Goal: Task Accomplishment & Management: Manage account settings

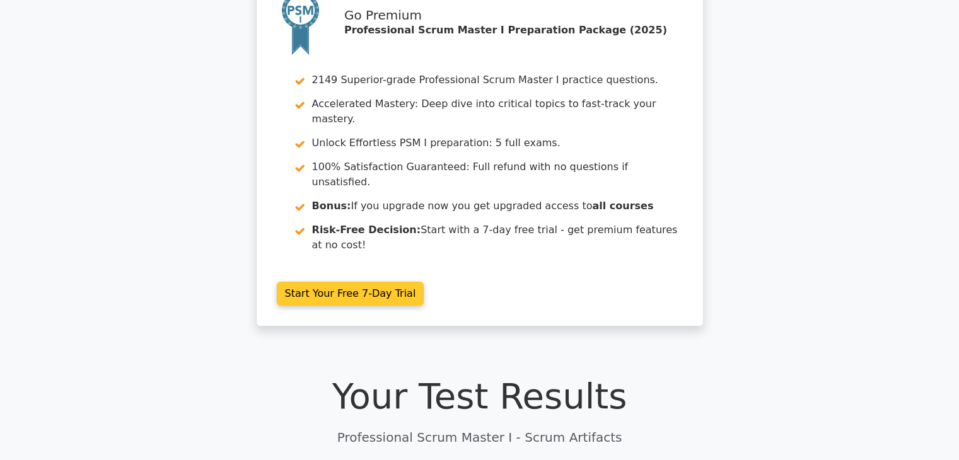
scroll to position [57, 0]
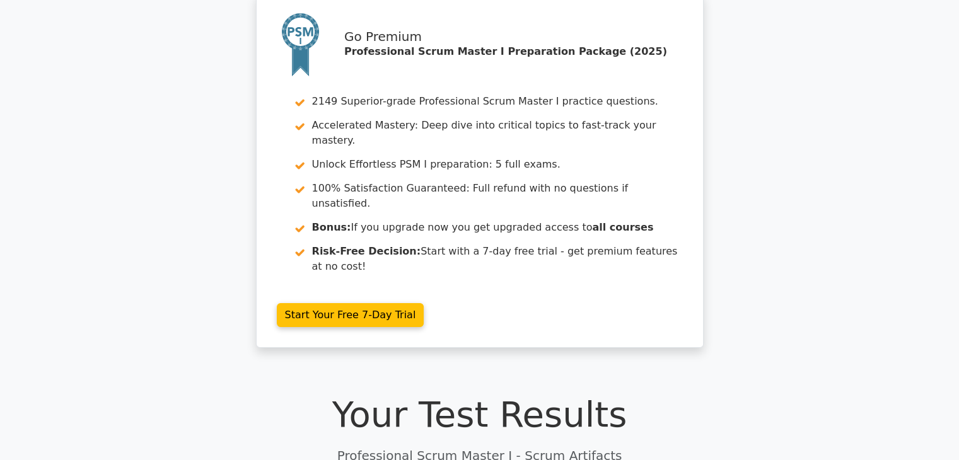
click at [873, 139] on div "Go Premium Professional Scrum Master I Preparation Package (2025) 2149 Superior…" at bounding box center [479, 178] width 959 height 370
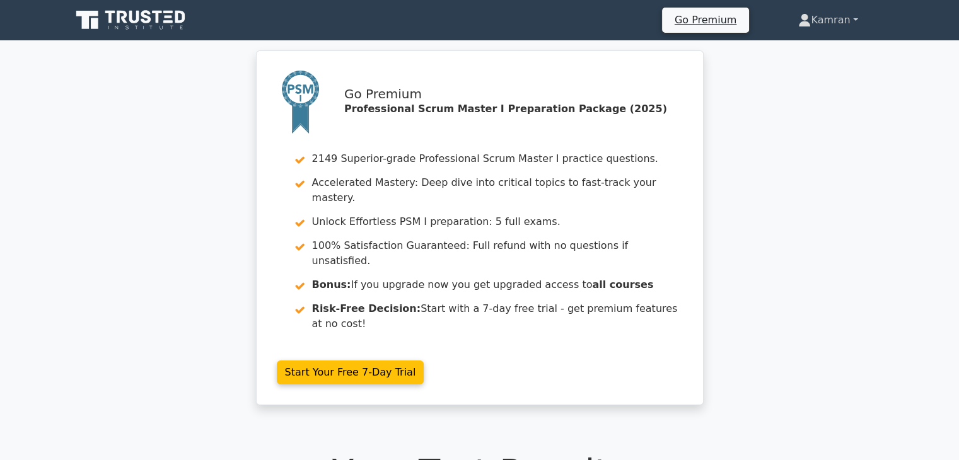
click at [852, 16] on link "Kamran" at bounding box center [828, 20] width 120 height 25
click at [793, 46] on link "Profile" at bounding box center [819, 50] width 100 height 20
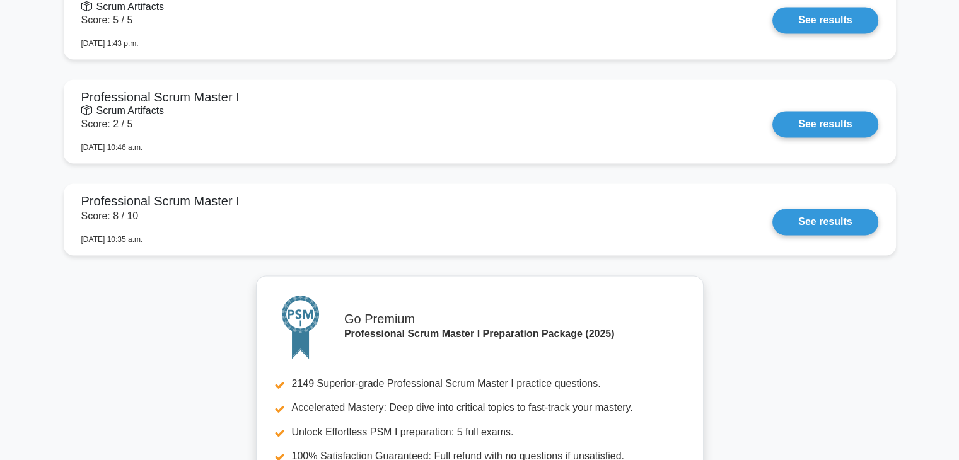
scroll to position [2412, 0]
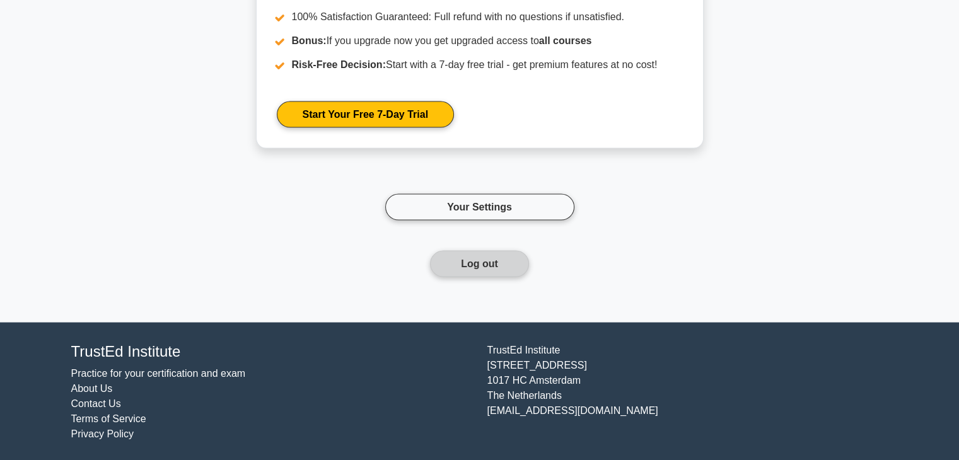
click at [472, 259] on button "Log out" at bounding box center [479, 264] width 99 height 26
